Goal: Task Accomplishment & Management: Manage account settings

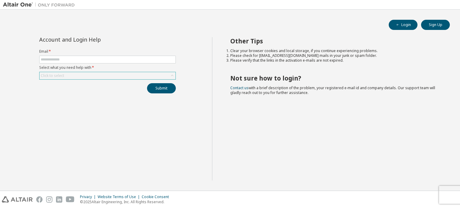
click at [135, 75] on div "Click to select" at bounding box center [108, 75] width 136 height 7
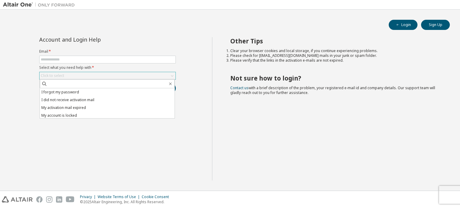
click at [136, 75] on div "Click to select" at bounding box center [108, 75] width 136 height 7
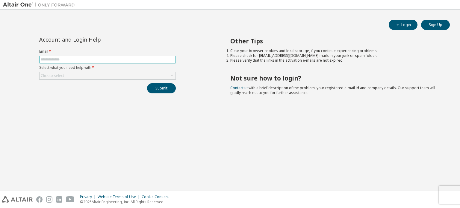
click at [140, 60] on input "text" at bounding box center [108, 59] width 134 height 5
type input "**********"
click at [114, 77] on div "Click to select" at bounding box center [108, 75] width 136 height 7
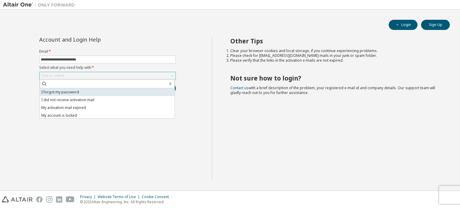
click at [108, 92] on li "I forgot my password" at bounding box center [107, 92] width 135 height 8
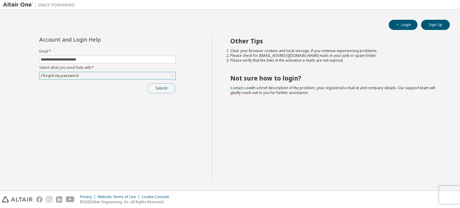
click at [170, 87] on button "Submit" at bounding box center [161, 88] width 29 height 10
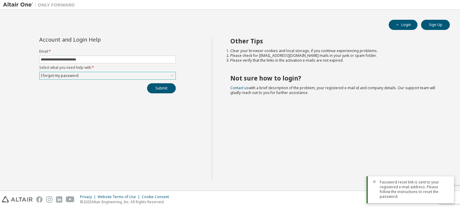
click at [160, 89] on button "Submit" at bounding box center [161, 88] width 29 height 10
